Goal: Task Accomplishment & Management: Complete application form

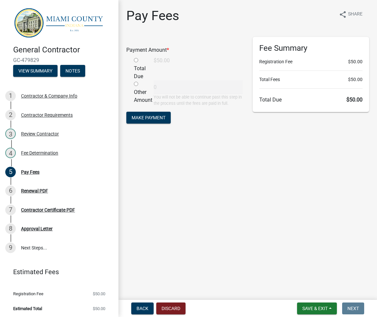
click at [136, 59] on div "Total Due" at bounding box center [139, 69] width 20 height 24
click at [136, 60] on input "radio" at bounding box center [136, 60] width 4 height 4
radio input "true"
type input "50"
click at [158, 125] on form "Payment Amount * Total Due $50.00 Other Amount 50 You will not be able to conti…" at bounding box center [184, 81] width 117 height 88
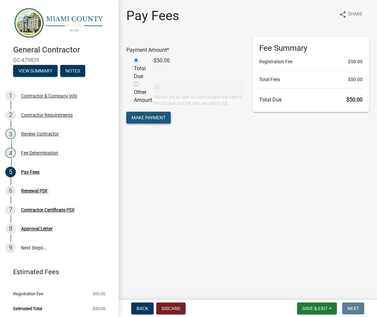
click at [159, 121] on button "Make Payment" at bounding box center [148, 118] width 44 height 12
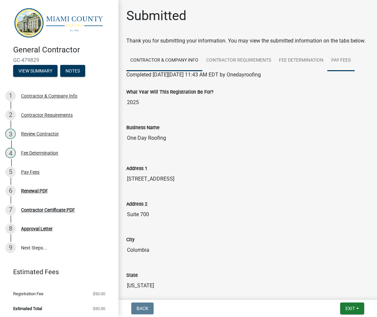
click at [340, 65] on link "Pay Fees" at bounding box center [340, 60] width 27 height 21
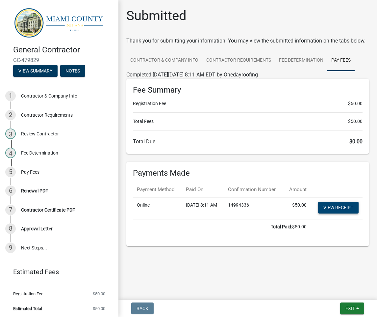
click at [339, 213] on link "View receipt" at bounding box center [338, 207] width 40 height 12
click at [33, 246] on link "9 Next Steps..." at bounding box center [59, 247] width 118 height 19
click at [31, 24] on img at bounding box center [60, 22] width 95 height 31
click at [28, 21] on img at bounding box center [60, 22] width 95 height 31
click at [57, 18] on img at bounding box center [60, 22] width 95 height 31
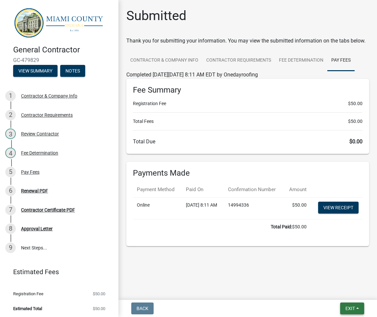
click at [350, 302] on button "Exit" at bounding box center [352, 308] width 24 height 12
click at [333, 291] on button "Save & Exit" at bounding box center [338, 291] width 53 height 16
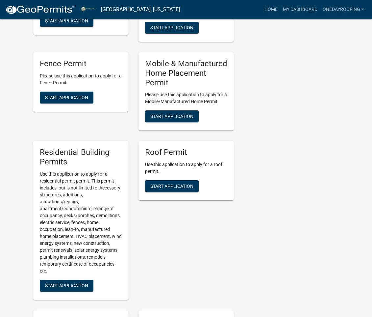
scroll to position [604, 0]
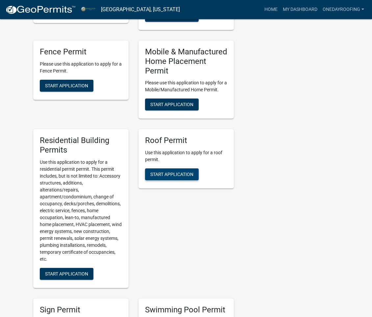
click at [175, 171] on span "Start Application" at bounding box center [171, 173] width 43 height 5
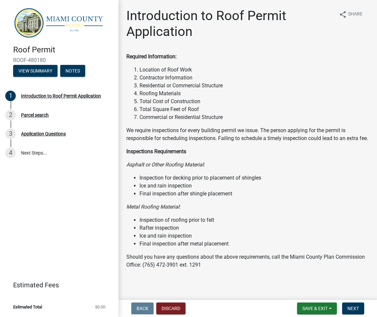
scroll to position [11, 0]
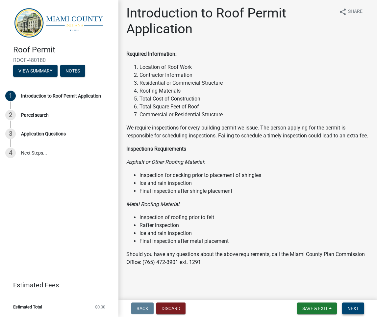
click at [357, 307] on span "Next" at bounding box center [354, 307] width 12 height 5
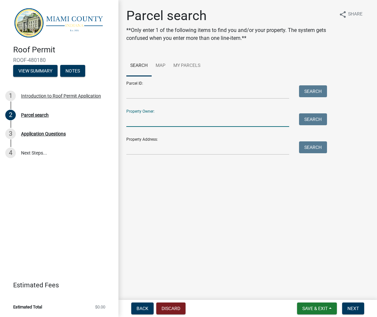
click at [153, 123] on input "Property Owner:" at bounding box center [207, 119] width 163 height 13
type input "Corey Maston"
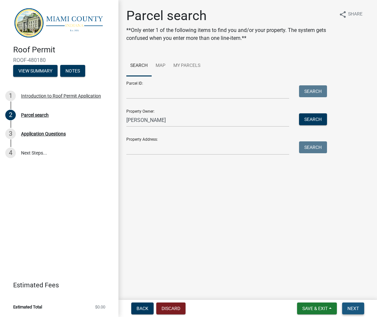
click at [363, 310] on button "Next" at bounding box center [353, 308] width 22 height 12
drag, startPoint x: 357, startPoint y: 311, endPoint x: 354, endPoint y: 310, distance: 3.8
click at [357, 311] on button "Next" at bounding box center [353, 308] width 22 height 12
click at [167, 106] on div "Property Owner: Corey Maston Search" at bounding box center [224, 115] width 197 height 23
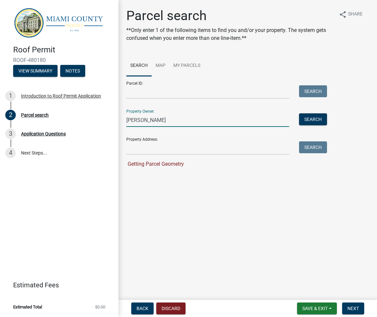
drag, startPoint x: 171, startPoint y: 115, endPoint x: 275, endPoint y: 132, distance: 105.7
click at [173, 116] on input "Corey Maston" at bounding box center [207, 119] width 163 height 13
click at [319, 121] on button "Search" at bounding box center [313, 119] width 28 height 12
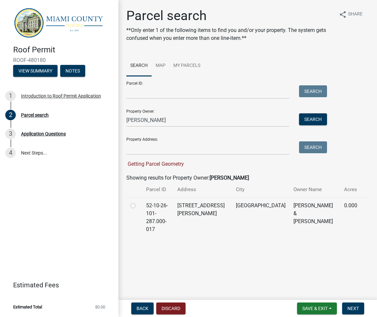
click at [138, 201] on label at bounding box center [138, 201] width 0 height 0
click at [138, 206] on input "radio" at bounding box center [140, 203] width 4 height 4
radio input "true"
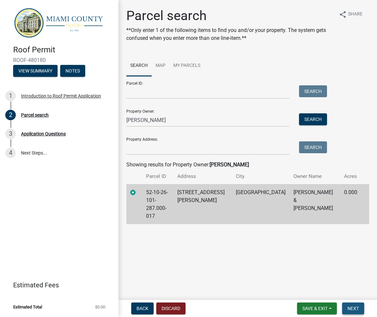
click at [349, 304] on button "Next" at bounding box center [353, 308] width 22 height 12
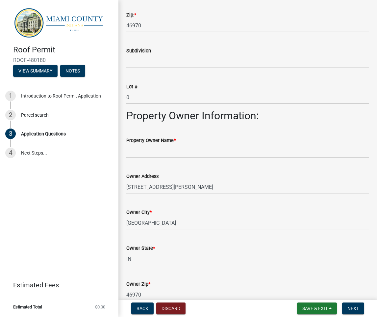
scroll to position [192, 0]
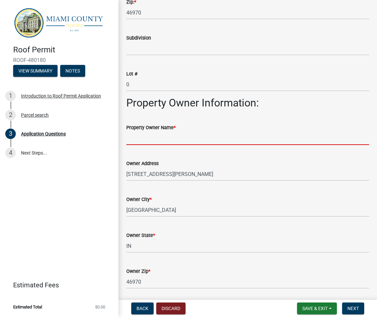
click at [186, 140] on input "Property Owner Name *" at bounding box center [247, 137] width 243 height 13
type input "Corey Maston"
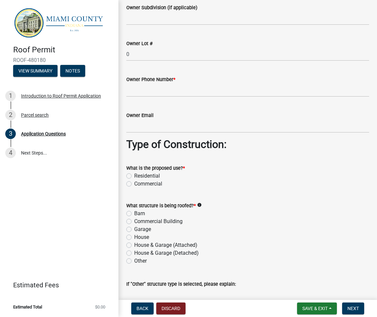
scroll to position [497, 0]
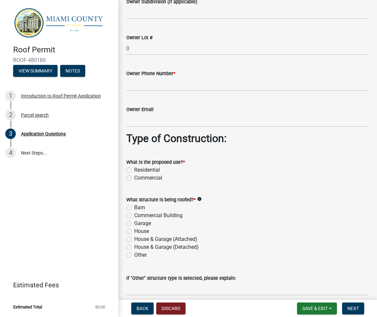
click at [134, 168] on label "Residential" at bounding box center [147, 170] width 26 height 8
click at [134, 168] on input "Residential" at bounding box center [136, 168] width 4 height 4
radio input "true"
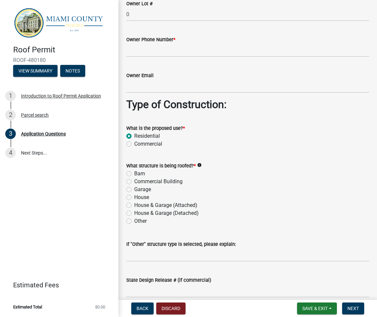
scroll to position [534, 0]
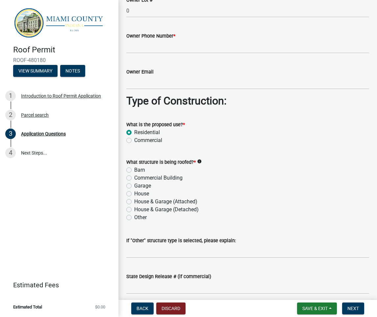
click at [134, 193] on label "House" at bounding box center [141, 194] width 15 height 8
click at [134, 193] on input "House" at bounding box center [136, 192] width 4 height 4
radio input "true"
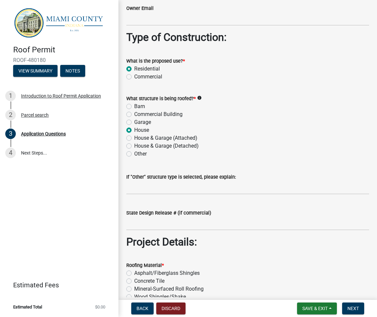
scroll to position [599, 0]
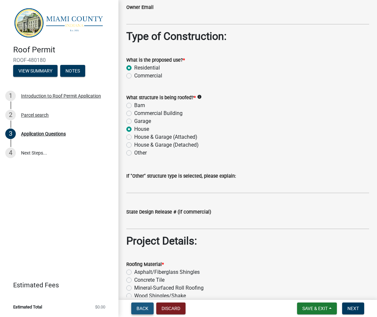
click at [140, 307] on span "Back" at bounding box center [143, 307] width 12 height 5
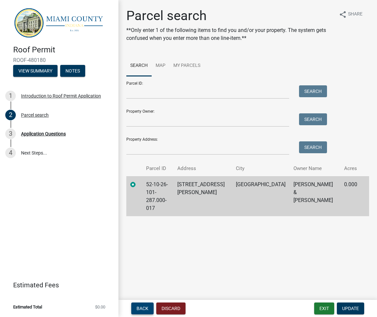
click at [143, 306] on span "Back" at bounding box center [143, 307] width 12 height 5
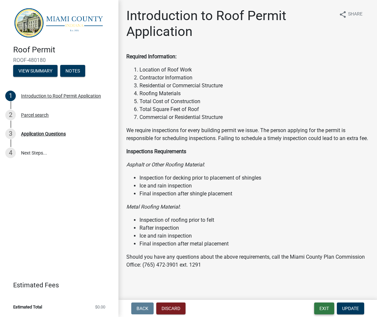
click at [326, 306] on button "Exit" at bounding box center [324, 308] width 20 height 12
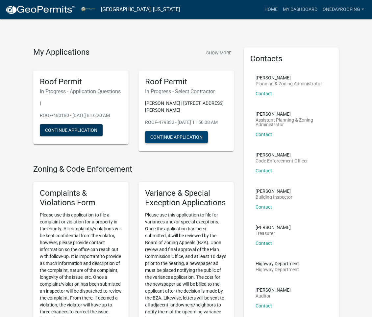
click at [169, 137] on button "Continue Application" at bounding box center [176, 137] width 63 height 12
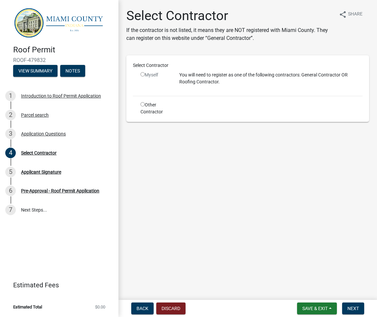
click at [144, 105] on div "Other Contractor" at bounding box center [155, 108] width 39 height 14
click at [143, 104] on input "radio" at bounding box center [143, 104] width 4 height 4
radio input "true"
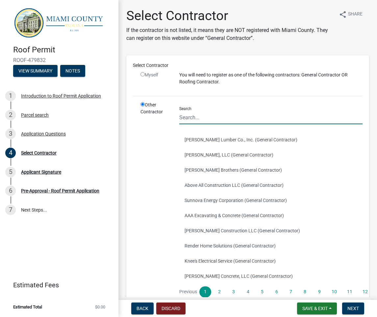
click at [193, 116] on input "Search" at bounding box center [270, 117] width 183 height 13
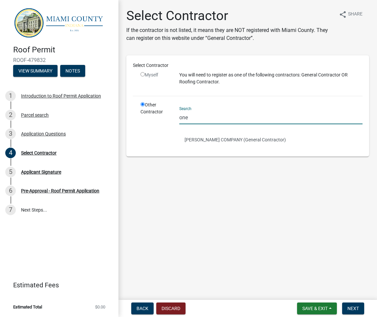
type input "One Day Roofing"
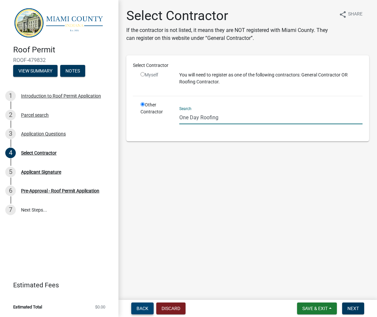
click at [143, 307] on span "Back" at bounding box center [143, 307] width 12 height 5
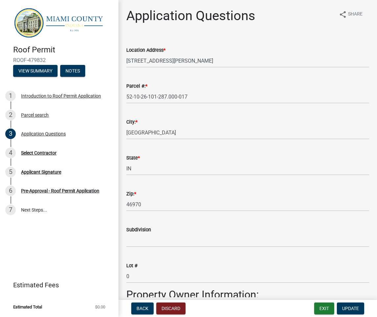
scroll to position [3, 0]
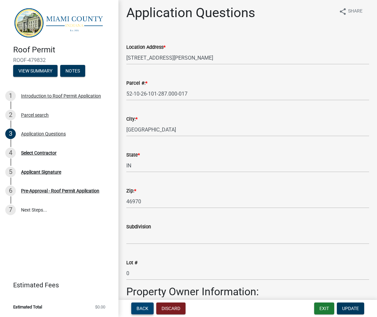
click at [144, 310] on span "Back" at bounding box center [143, 307] width 12 height 5
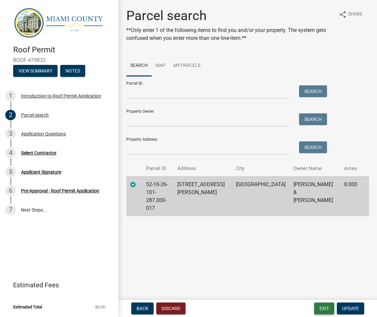
click at [319, 304] on button "Exit" at bounding box center [324, 308] width 20 height 12
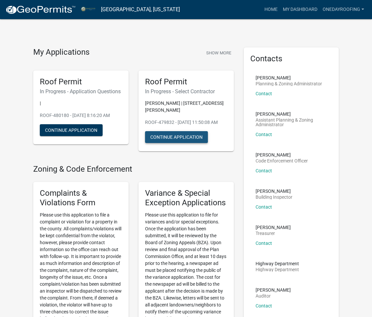
click at [188, 133] on button "Continue Application" at bounding box center [176, 137] width 63 height 12
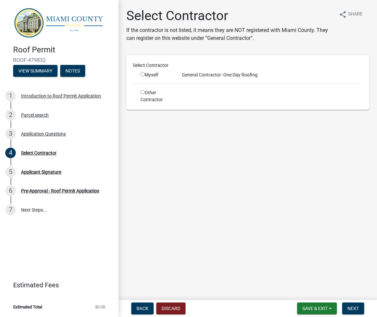
click at [144, 93] on div "Other Contractor" at bounding box center [155, 96] width 39 height 14
click at [142, 92] on input "radio" at bounding box center [143, 92] width 4 height 4
radio input "true"
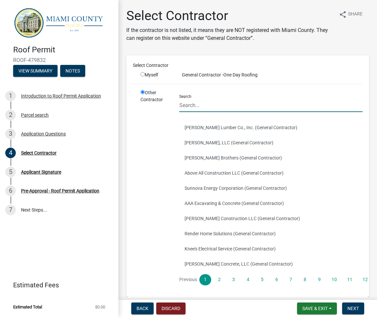
click at [197, 103] on input "Search" at bounding box center [270, 104] width 183 height 13
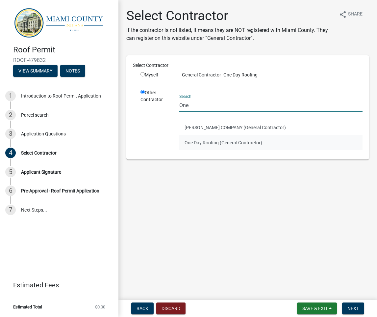
type input "One"
click at [204, 144] on button "One Day Roofing (General Contractor)" at bounding box center [270, 142] width 183 height 15
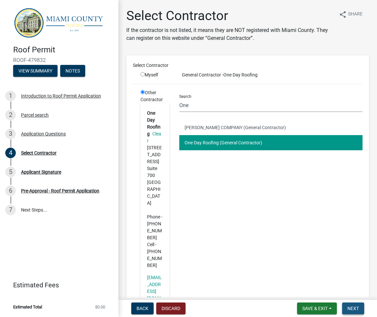
click at [356, 312] on button "Next" at bounding box center [353, 308] width 22 height 12
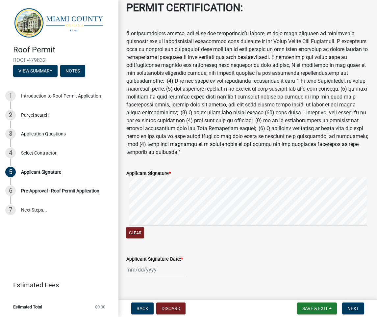
scroll to position [41, 0]
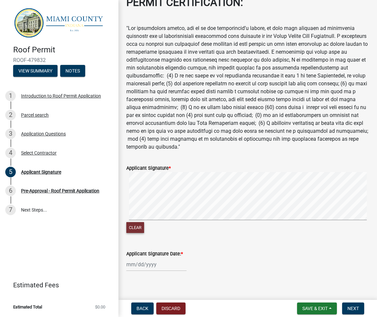
click at [133, 222] on button "Clear" at bounding box center [135, 227] width 18 height 11
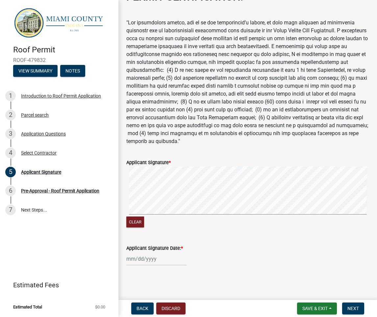
click at [127, 260] on div at bounding box center [156, 258] width 60 height 13
select select "9"
select select "2025"
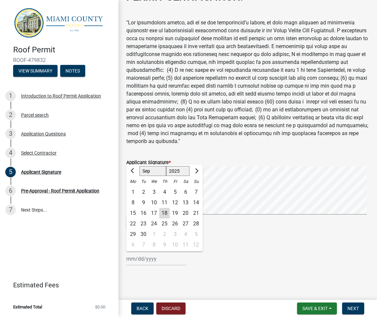
click at [165, 216] on div "18" at bounding box center [164, 213] width 11 height 11
type input "09/18/2025"
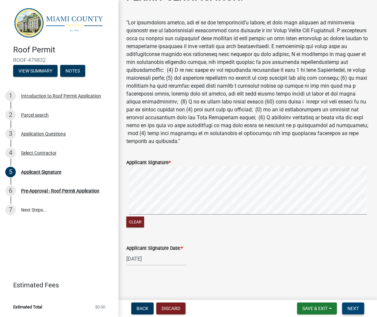
click at [350, 308] on span "Next" at bounding box center [354, 307] width 12 height 5
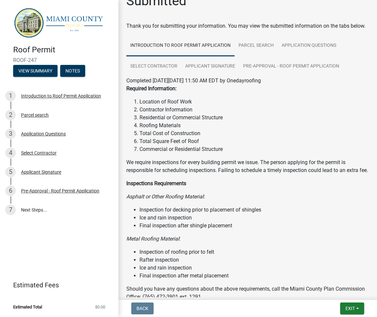
scroll to position [0, 0]
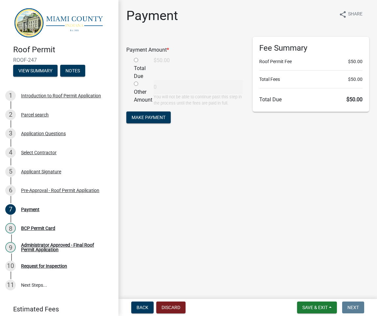
click at [137, 61] on input "radio" at bounding box center [136, 60] width 4 height 4
radio input "true"
type input "50"
click at [148, 117] on span "Make Payment" at bounding box center [149, 117] width 34 height 5
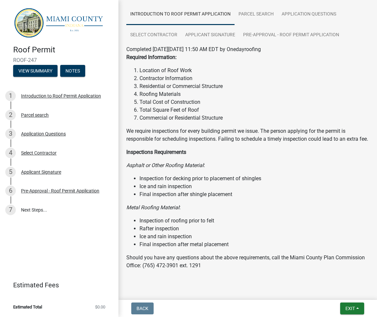
scroll to position [26, 0]
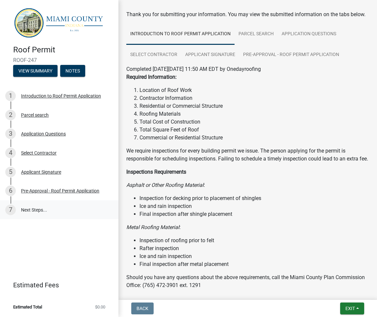
click at [28, 208] on link "7 Next Steps..." at bounding box center [59, 209] width 118 height 19
click at [37, 211] on link "7 Next Steps..." at bounding box center [59, 209] width 118 height 19
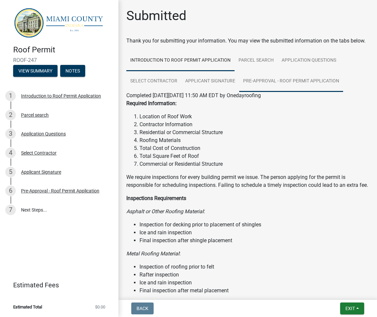
click at [260, 90] on link "Pre-Approval - Roof Permit Application" at bounding box center [291, 81] width 104 height 21
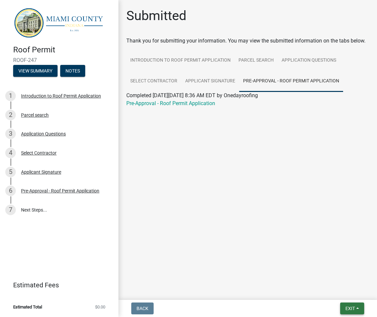
click at [353, 307] on span "Exit" at bounding box center [351, 307] width 10 height 5
click at [328, 291] on button "Save & Exit" at bounding box center [338, 291] width 53 height 16
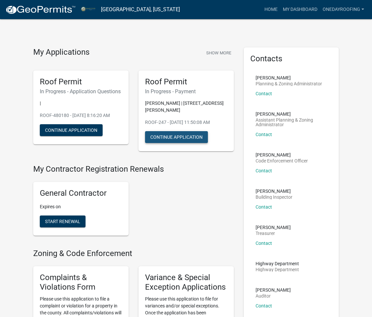
click at [182, 131] on button "Continue Application" at bounding box center [176, 137] width 63 height 12
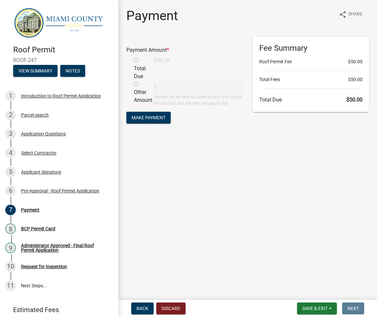
click at [138, 61] on input "radio" at bounding box center [136, 60] width 4 height 4
radio input "true"
type input "50"
click at [151, 119] on span "Make Payment" at bounding box center [149, 117] width 34 height 5
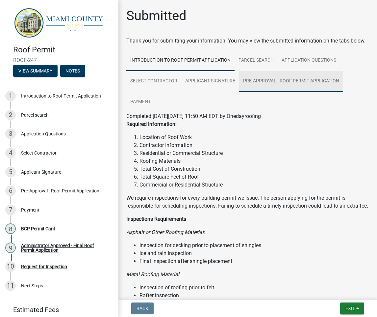
click at [280, 88] on link "Pre-Approval - Roof Permit Application" at bounding box center [291, 81] width 104 height 21
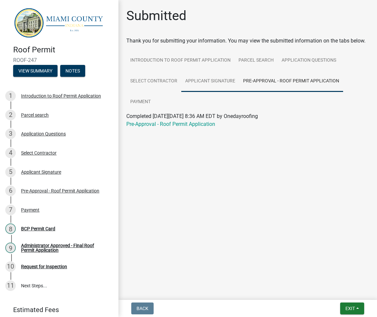
click at [212, 79] on link "Applicant Signature" at bounding box center [210, 81] width 58 height 21
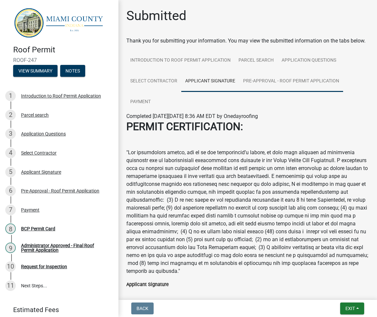
click at [282, 86] on link "Pre-Approval - Roof Permit Application" at bounding box center [291, 81] width 104 height 21
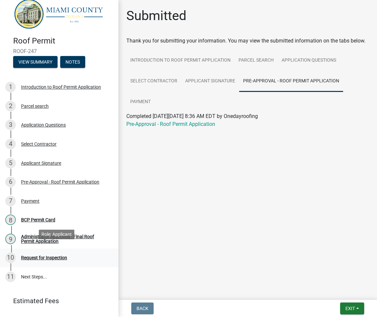
scroll to position [13, 0]
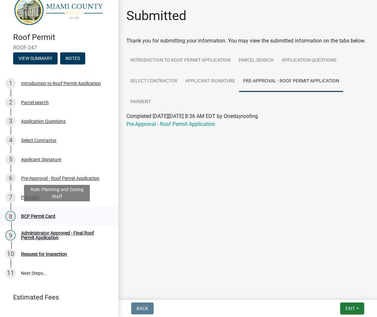
click at [25, 211] on div "8 BCP Permit Card" at bounding box center [56, 216] width 103 height 11
click at [33, 214] on div "BCP Permit Card" at bounding box center [38, 216] width 34 height 5
click at [43, 215] on div "BCP Permit Card" at bounding box center [38, 216] width 34 height 5
click at [11, 213] on div "8" at bounding box center [10, 216] width 11 height 11
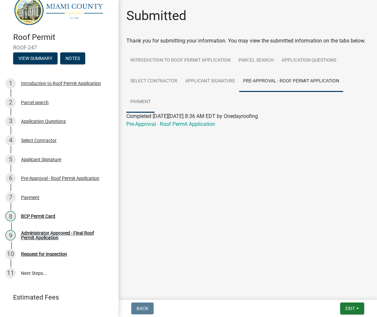
click at [144, 103] on link "Payment" at bounding box center [140, 101] width 28 height 21
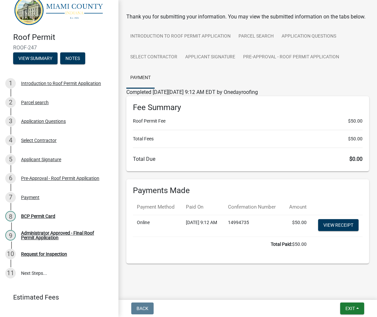
scroll to position [46, 0]
click at [37, 236] on div "Administrator Approved - Final Roof Permit Application" at bounding box center [64, 234] width 87 height 9
click at [351, 306] on span "Exit" at bounding box center [351, 307] width 10 height 5
click at [330, 289] on button "Save & Exit" at bounding box center [338, 291] width 53 height 16
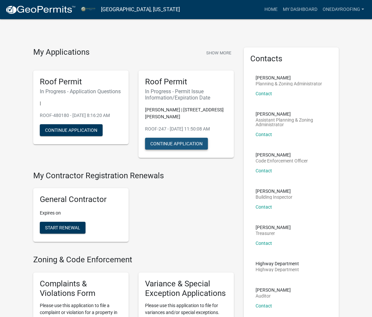
click at [182, 138] on button "Continue Application" at bounding box center [176, 144] width 63 height 12
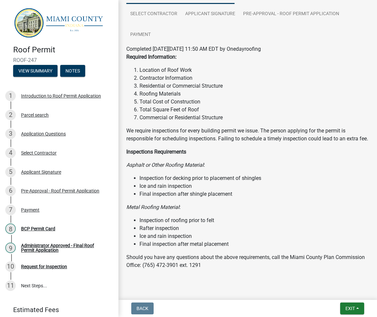
scroll to position [94, 0]
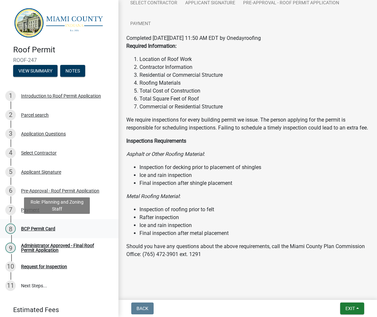
click at [38, 228] on div "BCP Permit Card" at bounding box center [38, 228] width 34 height 5
click at [43, 226] on div "BCP Permit Card" at bounding box center [38, 228] width 34 height 5
click at [8, 226] on div "8" at bounding box center [10, 228] width 11 height 11
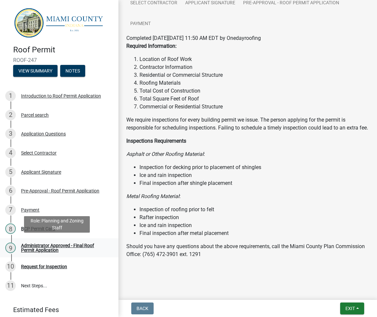
click at [27, 243] on div "Administrator Approved - Final Roof Permit Application" at bounding box center [64, 247] width 87 height 9
